Goal: Task Accomplishment & Management: Use online tool/utility

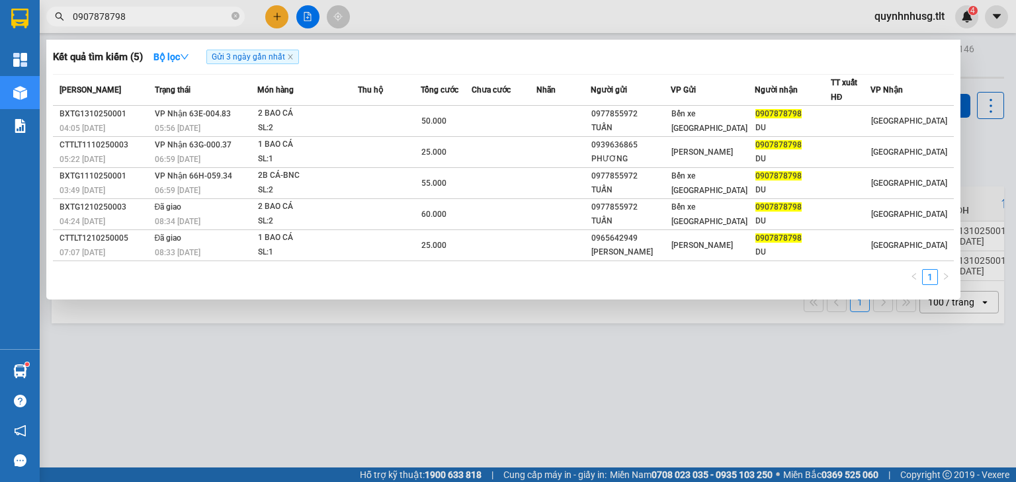
click at [197, 11] on input "0907878798" at bounding box center [151, 16] width 156 height 15
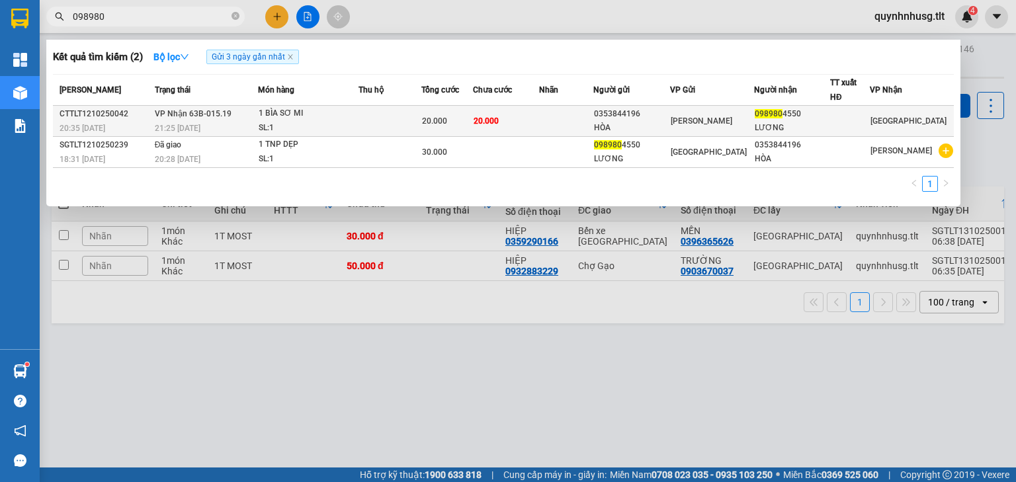
type input "098980"
click at [274, 129] on div "SL: 1" at bounding box center [308, 128] width 99 height 15
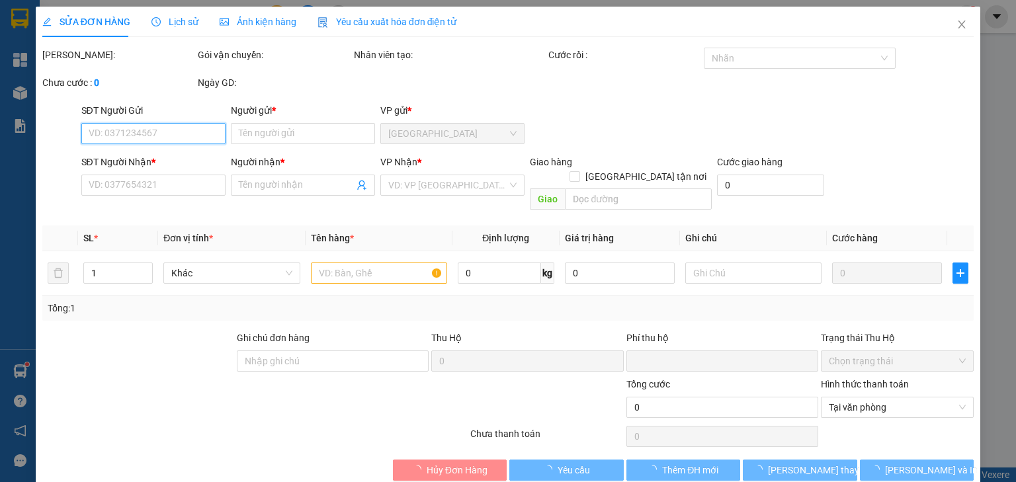
type input "0353844196"
type input "HÒA"
type input "0989804550"
type input "LƯƠNG"
type input "0"
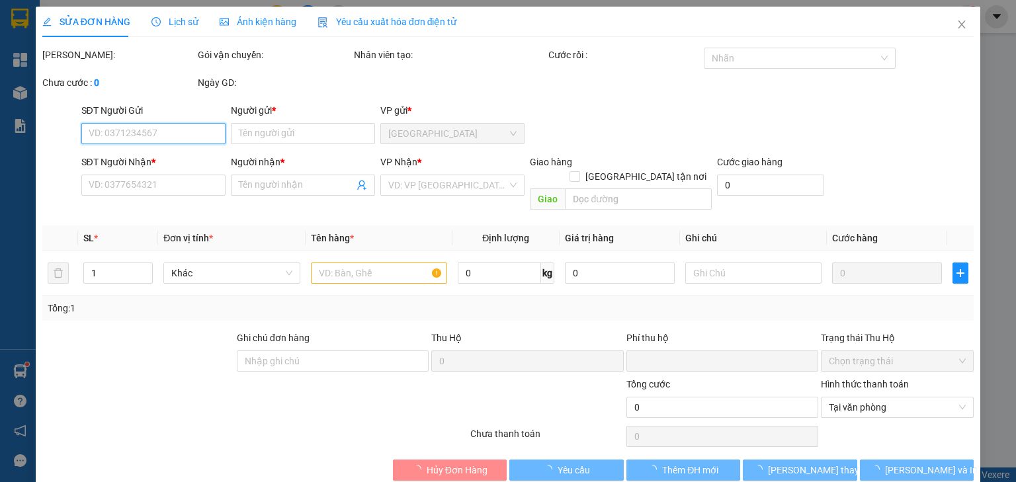
type input "20.000"
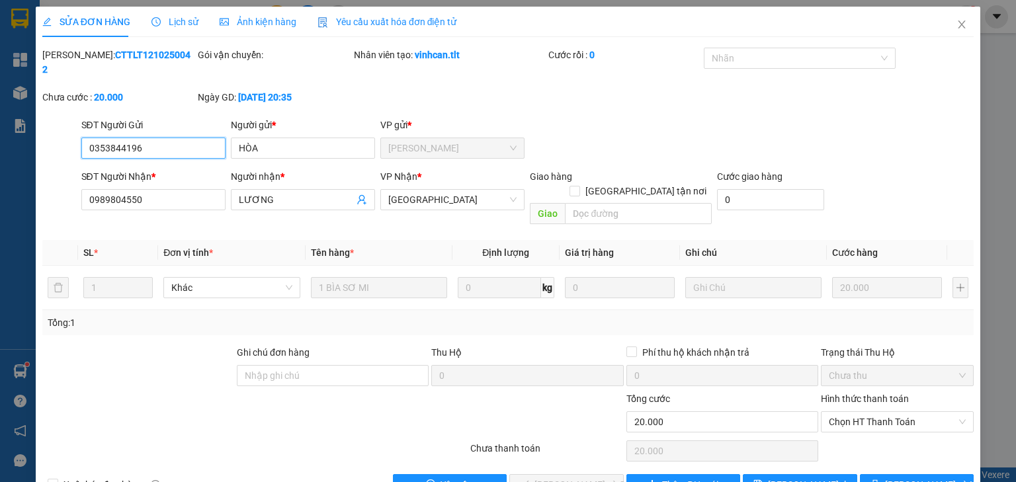
drag, startPoint x: 853, startPoint y: 398, endPoint x: 849, endPoint y: 412, distance: 14.4
click at [853, 412] on span "Chọn HT Thanh Toán" at bounding box center [897, 422] width 137 height 20
click at [847, 414] on div "Tại văn phòng" at bounding box center [890, 419] width 136 height 15
type input "0"
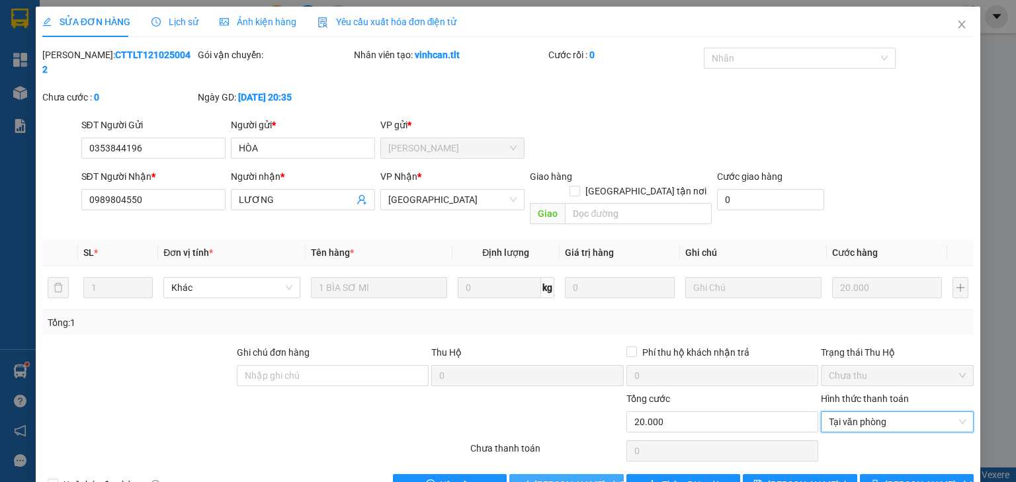
click at [580, 478] on span "[PERSON_NAME] và Giao hàng" at bounding box center [598, 485] width 127 height 15
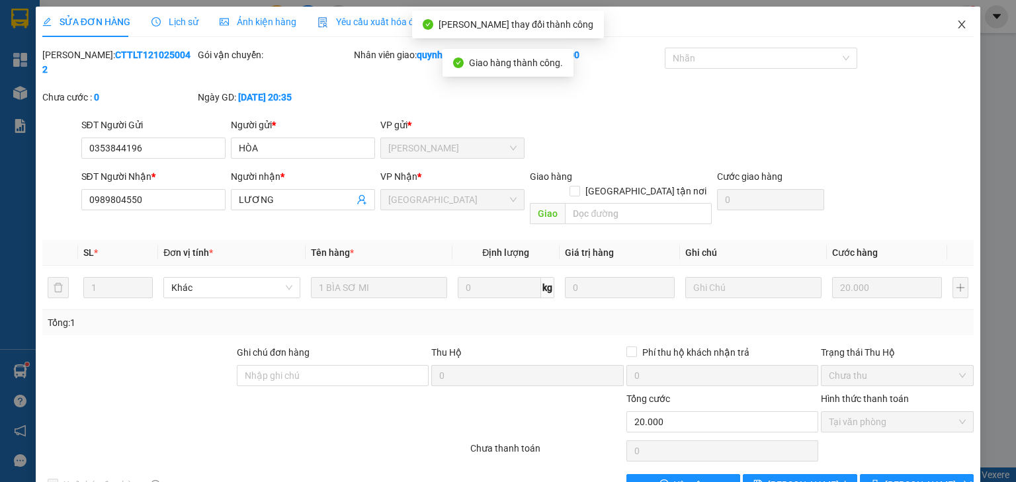
click at [960, 29] on span "Close" at bounding box center [961, 25] width 37 height 37
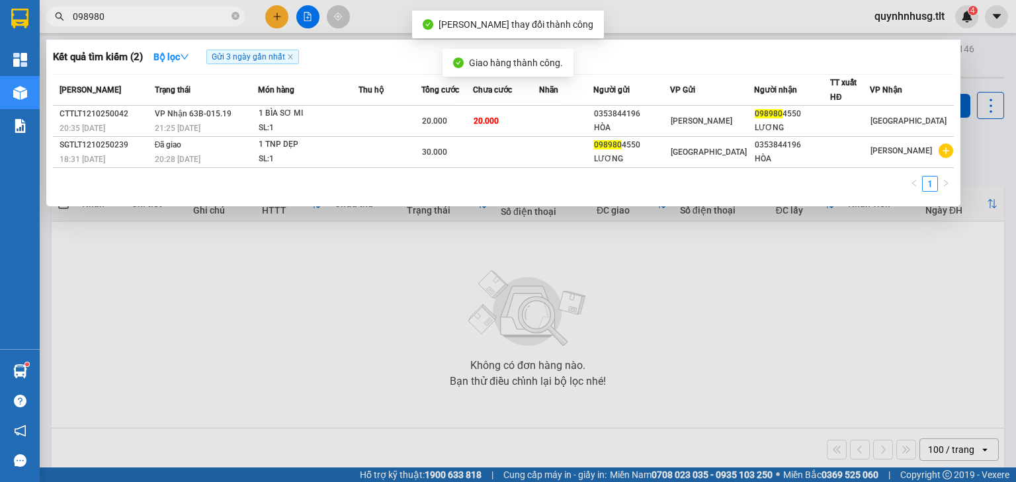
click at [165, 16] on input "098980" at bounding box center [151, 16] width 156 height 15
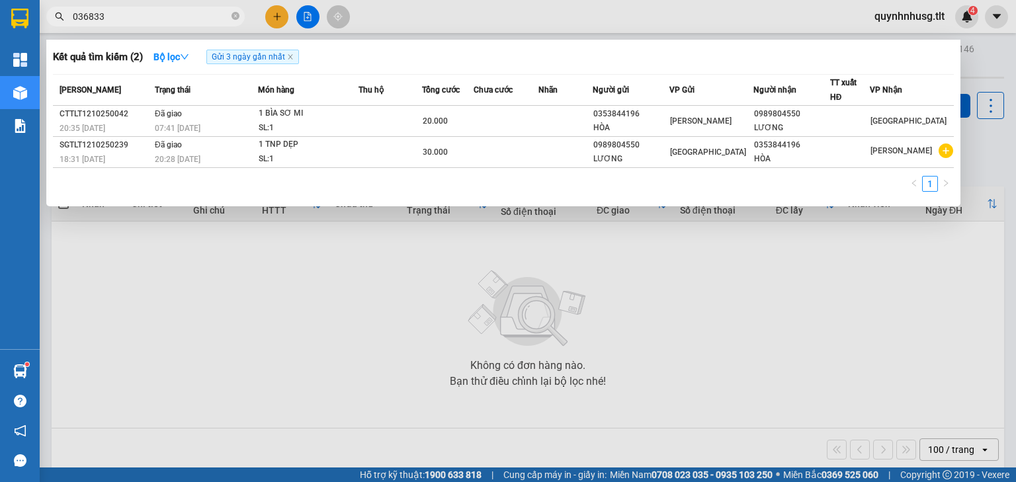
type input "0368337"
